Goal: Find specific page/section: Find specific page/section

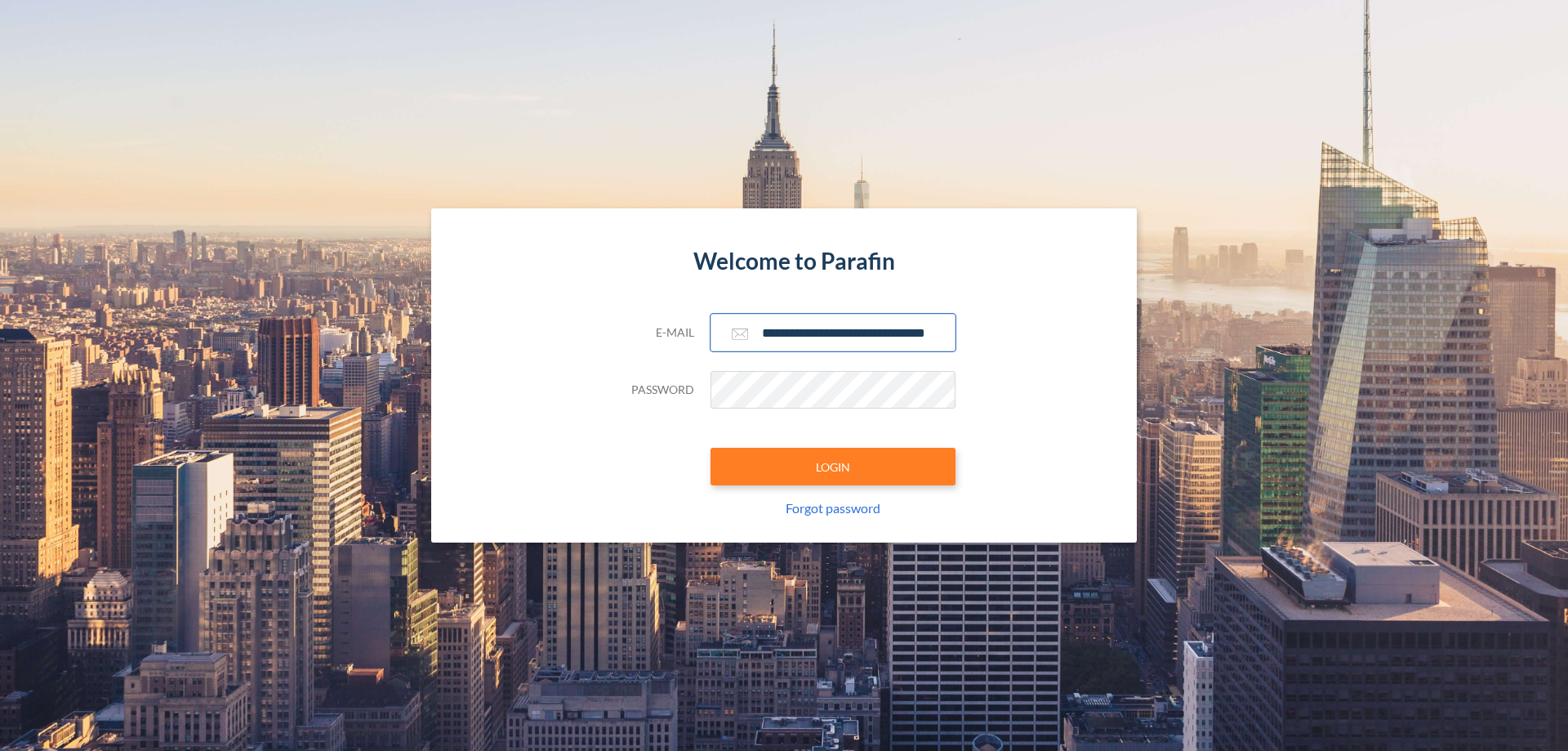
type input "**********"
click at [833, 466] on button "LOGIN" at bounding box center [833, 466] width 245 height 37
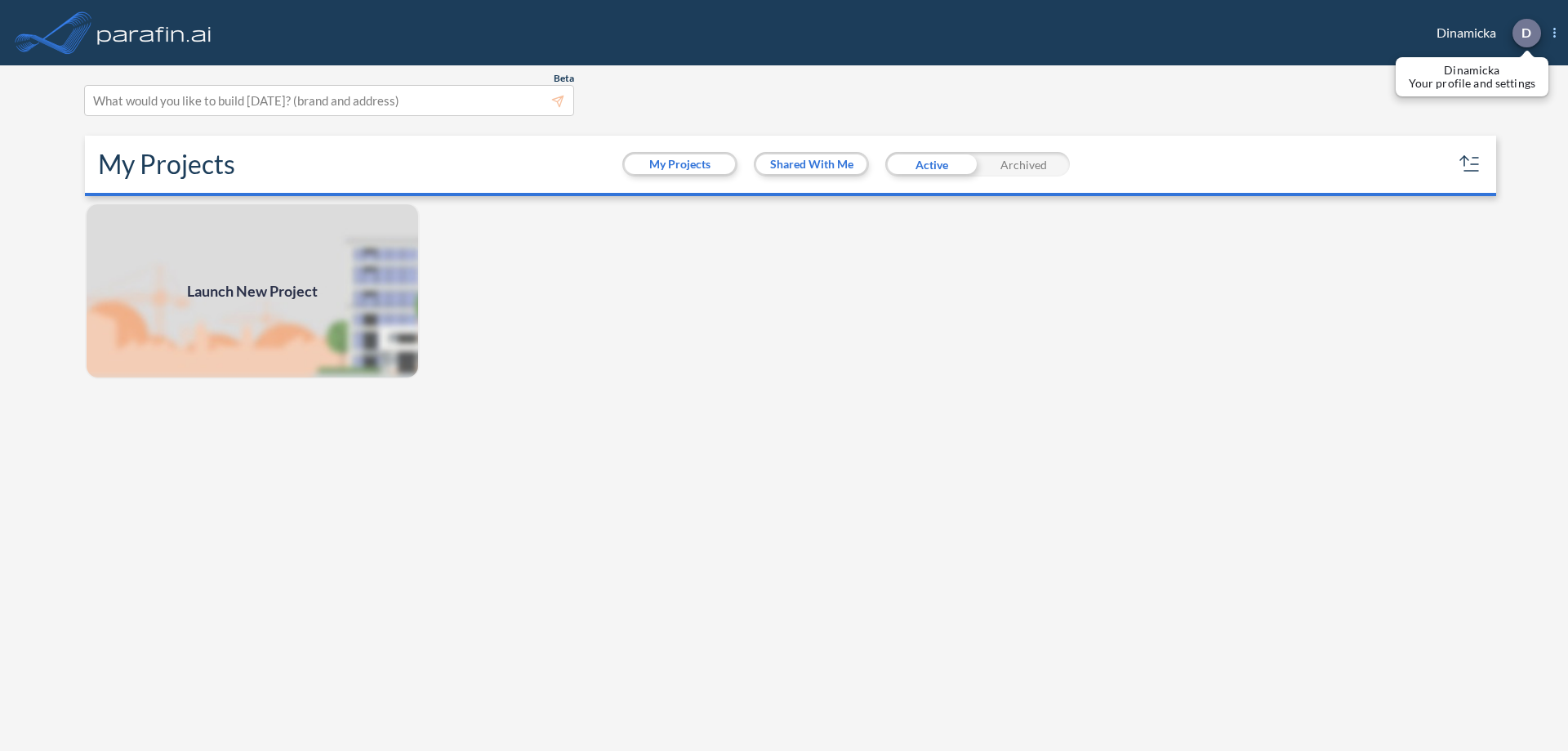
click at [1526, 33] on p "D" at bounding box center [1526, 32] width 10 height 15
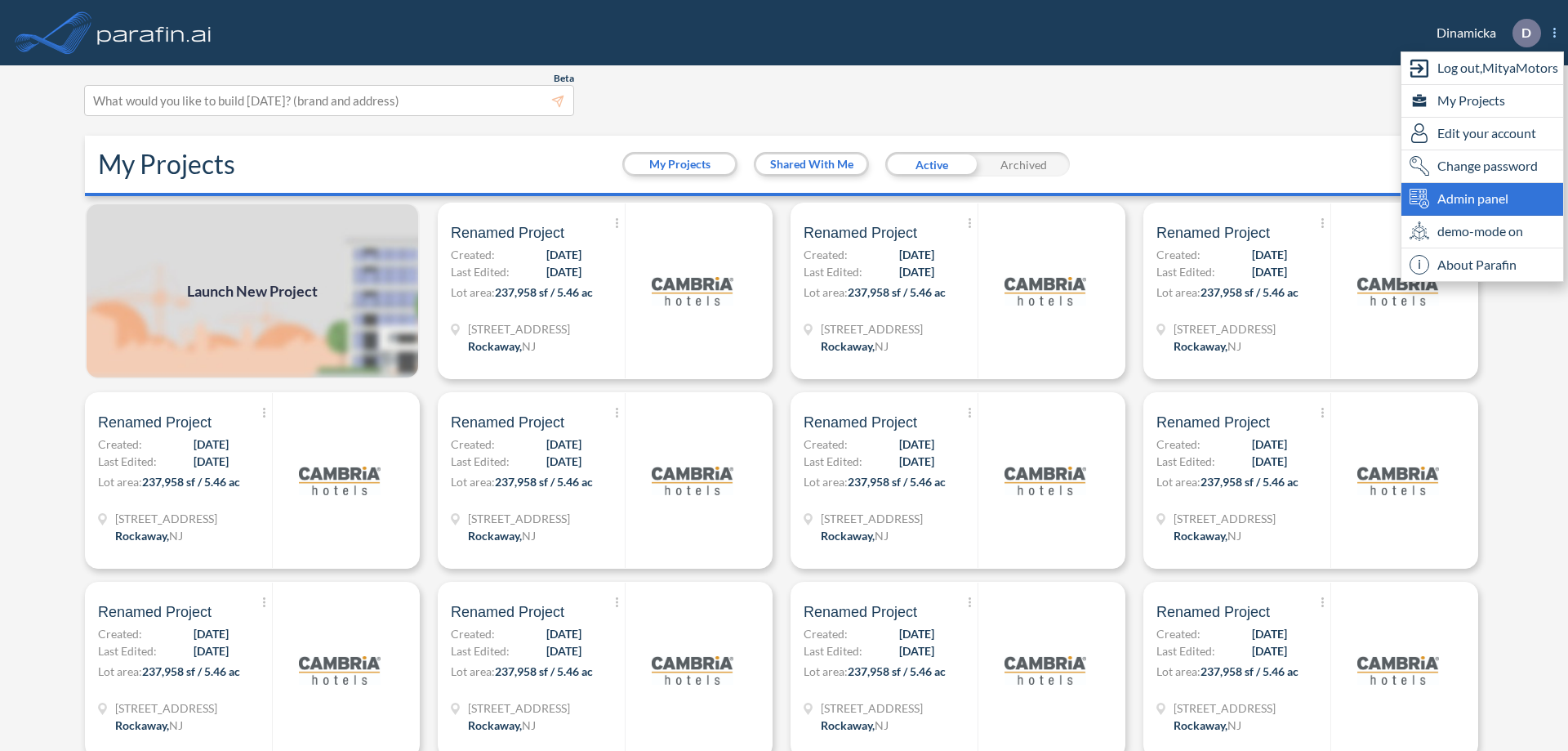
click at [1483, 198] on span "Admin panel" at bounding box center [1473, 198] width 71 height 20
